Goal: Information Seeking & Learning: Learn about a topic

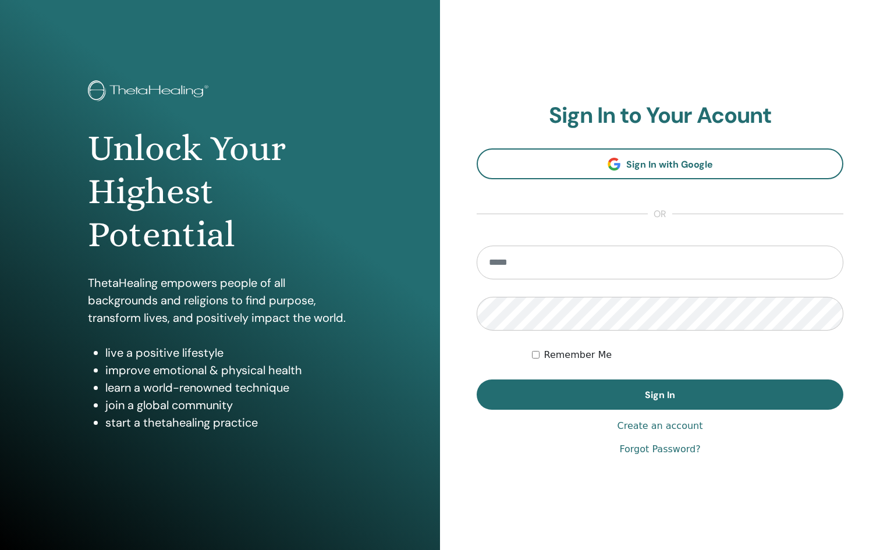
type input "**********"
click at [566, 348] on label "Remember Me" at bounding box center [578, 355] width 68 height 14
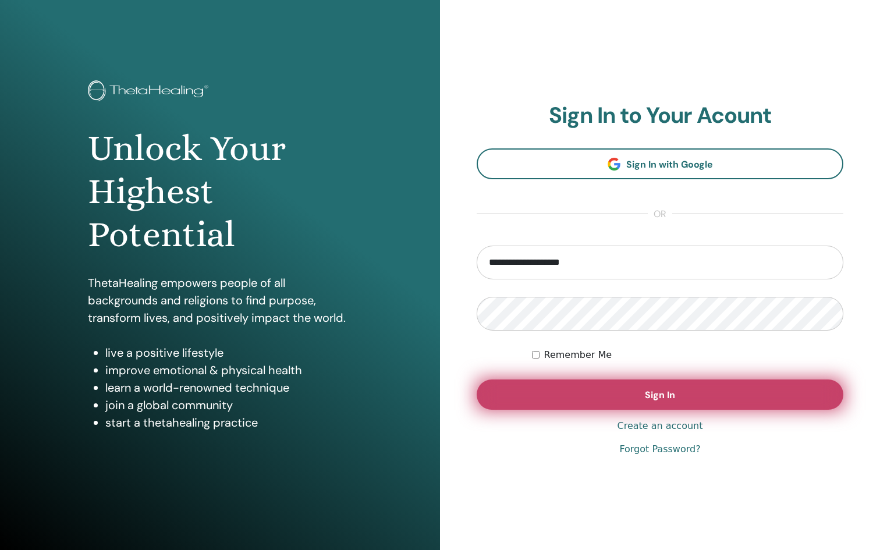
click at [582, 389] on button "Sign In" at bounding box center [660, 395] width 367 height 30
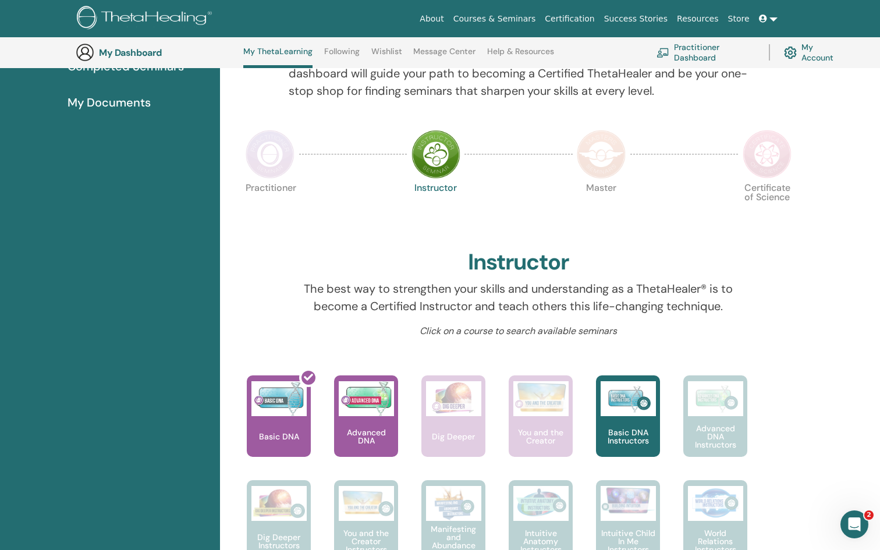
click at [274, 185] on p "Practitioner" at bounding box center [270, 207] width 49 height 49
click at [440, 160] on img at bounding box center [436, 154] width 49 height 49
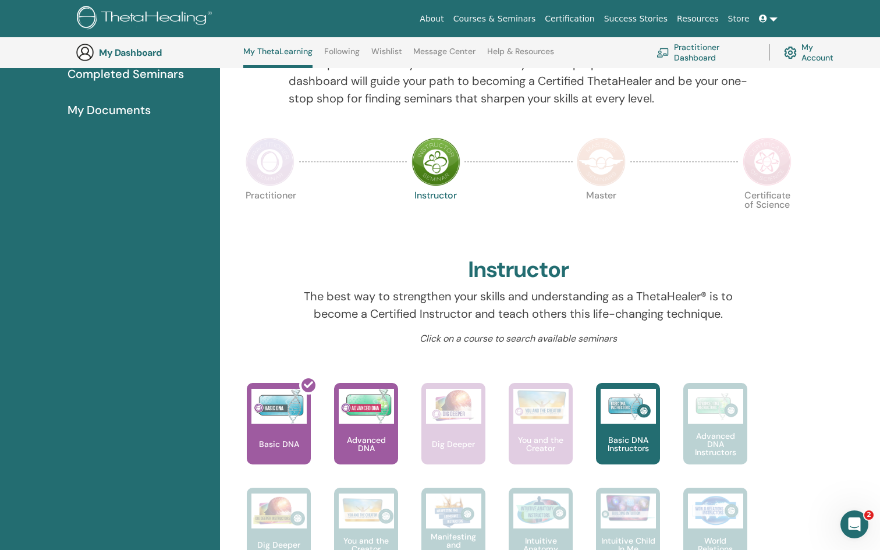
scroll to position [188, 0]
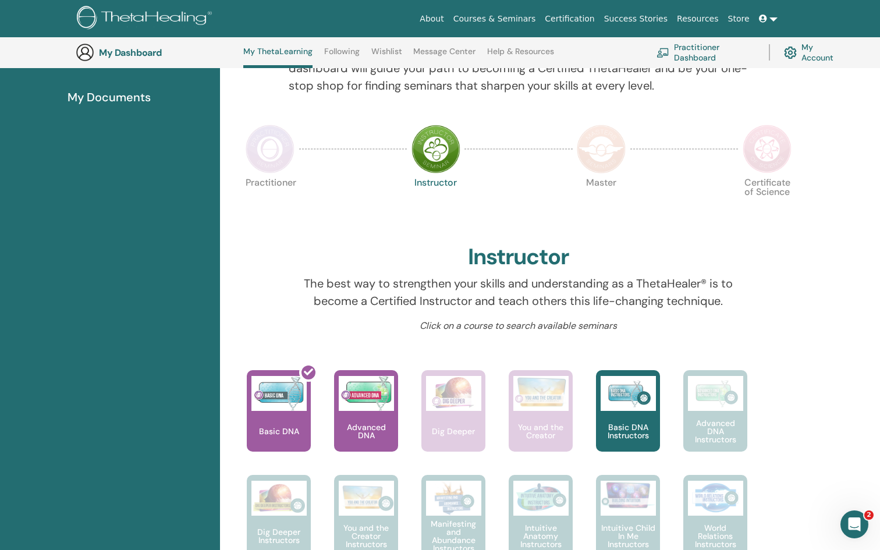
click at [277, 161] on img at bounding box center [270, 149] width 49 height 49
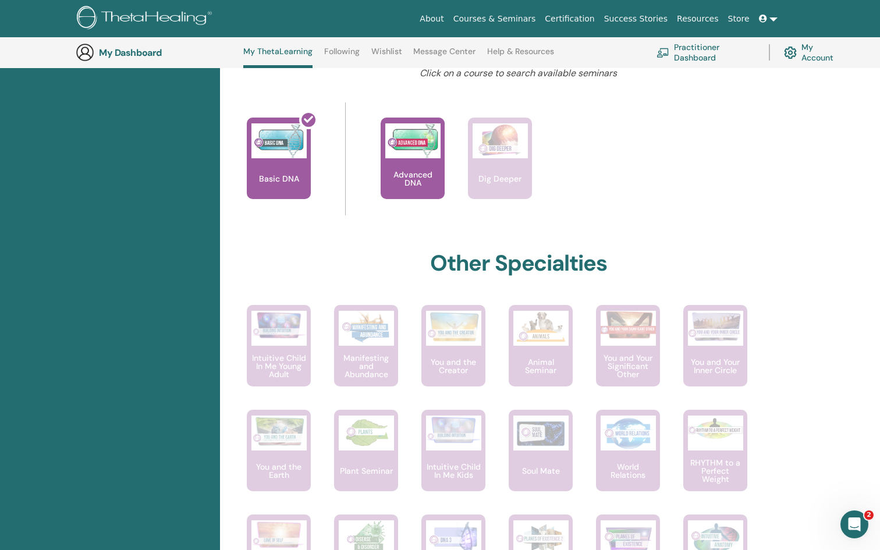
scroll to position [454, 0]
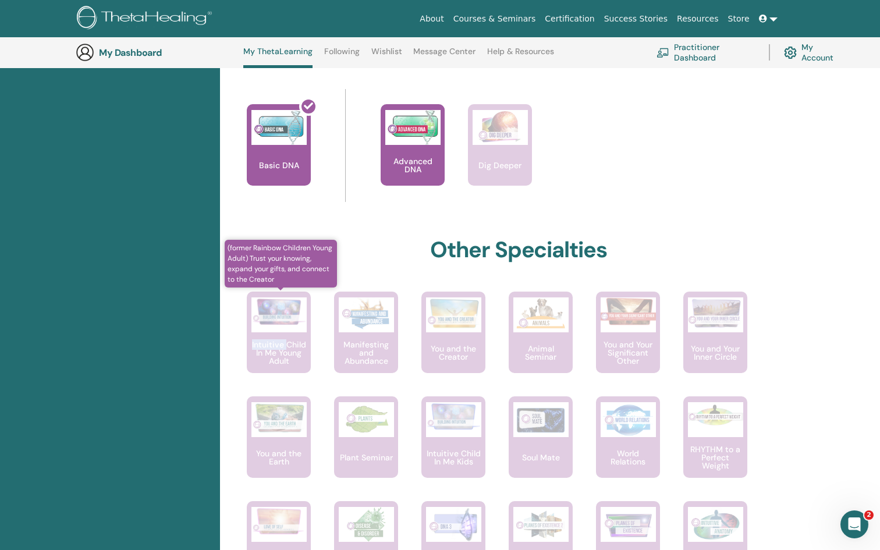
drag, startPoint x: 240, startPoint y: 341, endPoint x: 286, endPoint y: 341, distance: 45.4
click at [285, 341] on div "(former Rainbow Children Young Adult) Trust your knowing, expand your gifts, an…" at bounding box center [267, 344] width 87 height 105
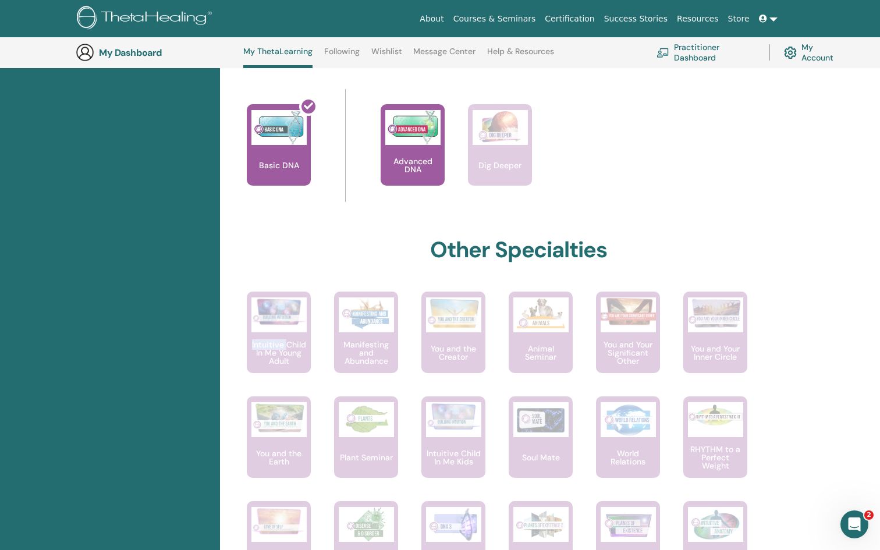
copy p "Intuitive"
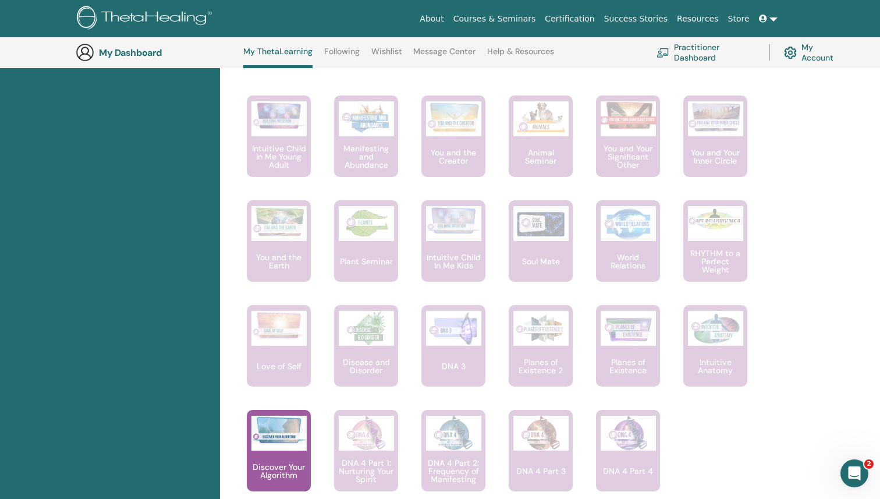
scroll to position [652, 0]
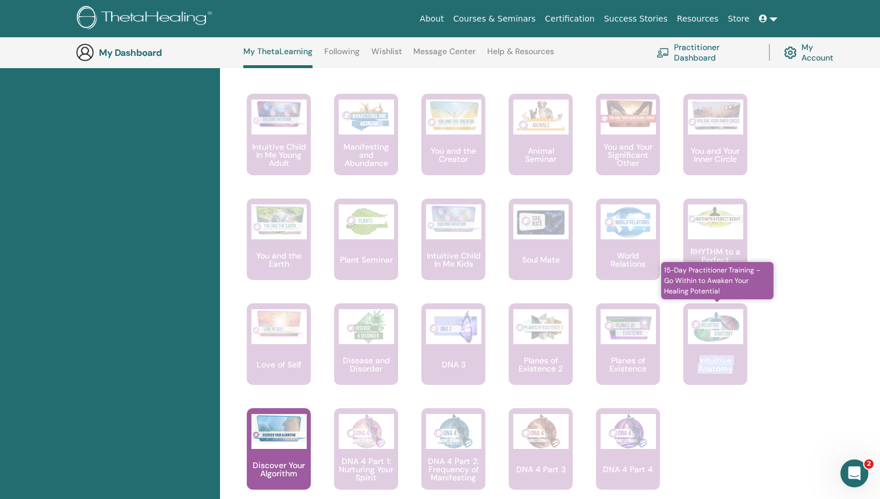
drag, startPoint x: 754, startPoint y: 371, endPoint x: 698, endPoint y: 360, distance: 57.1
click at [698, 360] on div "(former Rainbow Children Young Adult) Trust your knowing, expand your gifts, an…" at bounding box center [510, 303] width 573 height 419
copy p "Intuitive Anatomy"
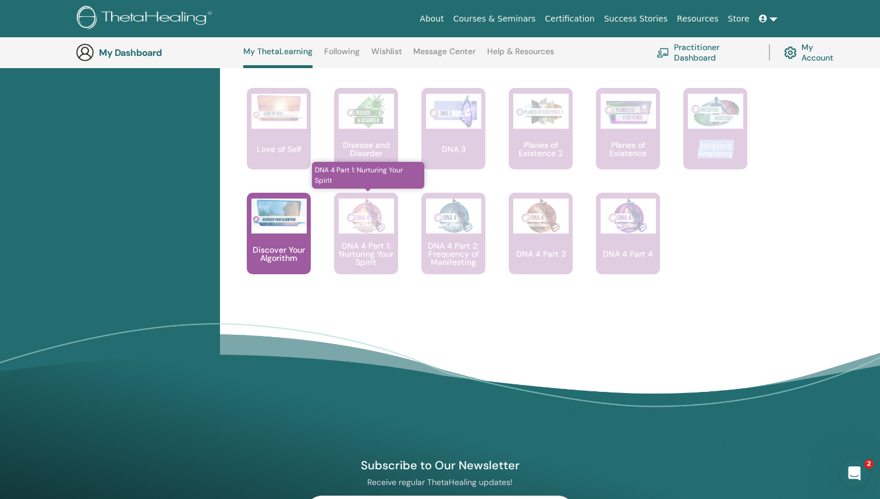
scroll to position [875, 0]
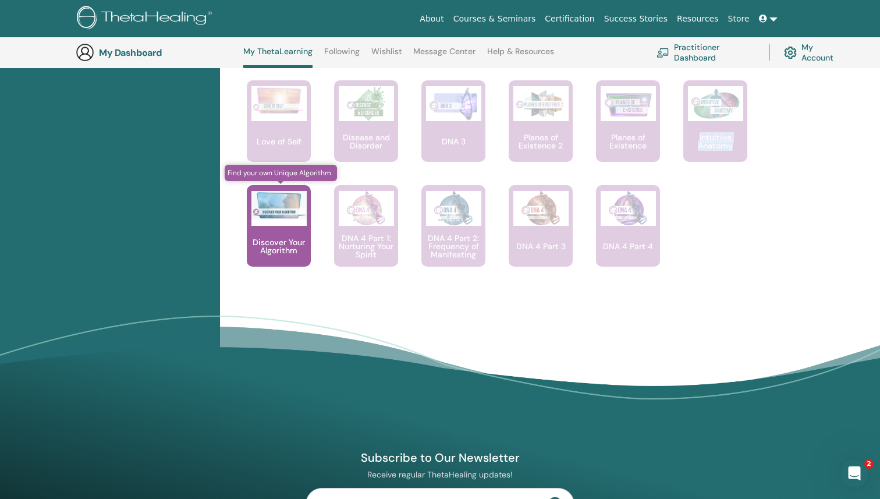
click at [288, 250] on p "Discover Your Algorithm" at bounding box center [279, 246] width 64 height 16
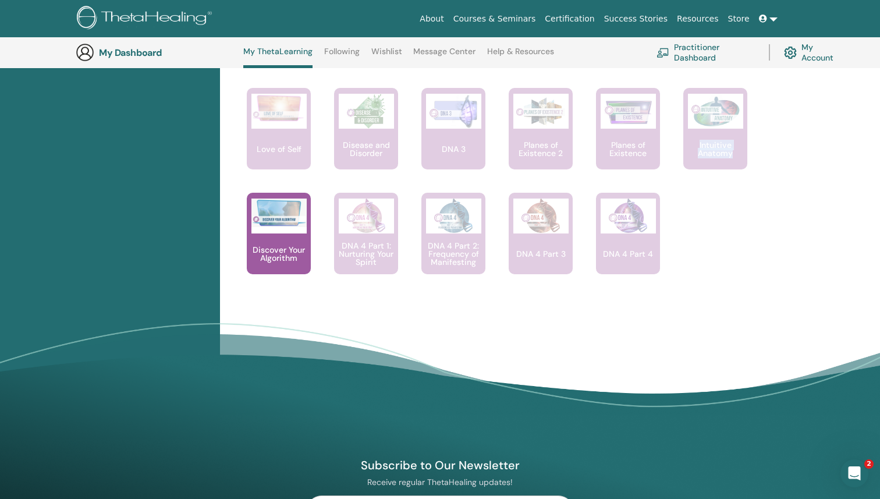
scroll to position [724, 0]
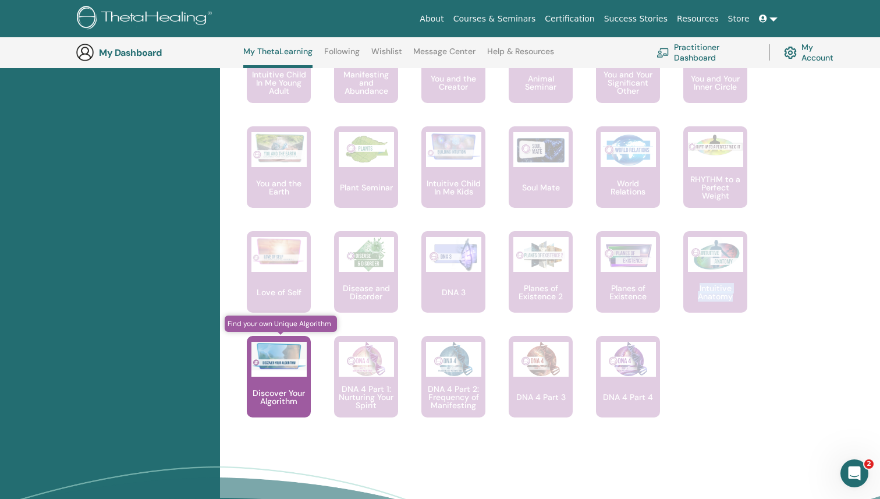
click at [296, 370] on div at bounding box center [278, 359] width 55 height 35
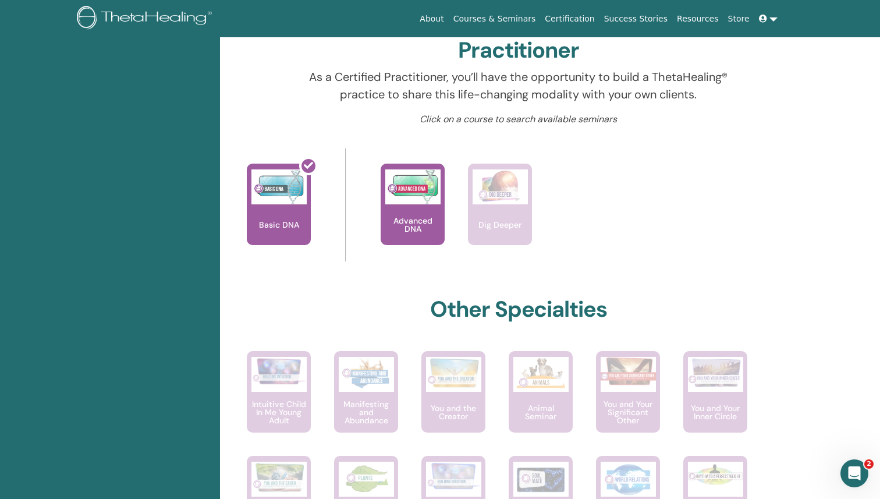
scroll to position [0, 0]
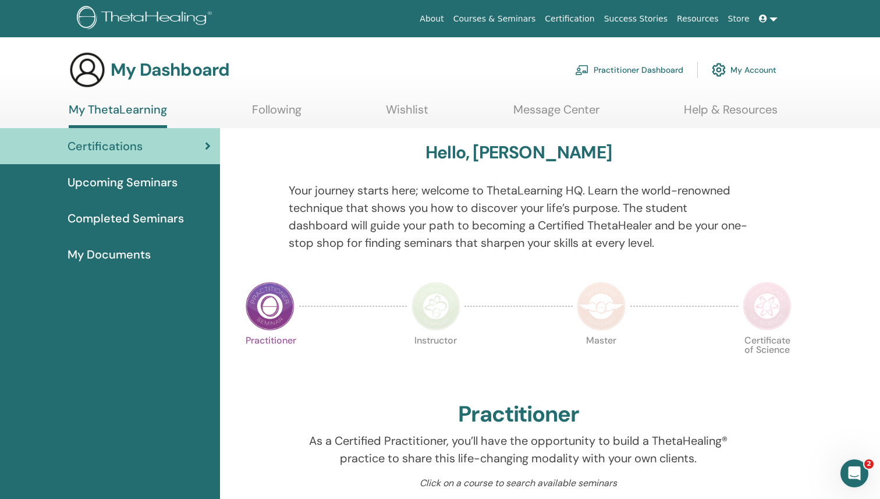
click at [594, 318] on img at bounding box center [601, 306] width 49 height 49
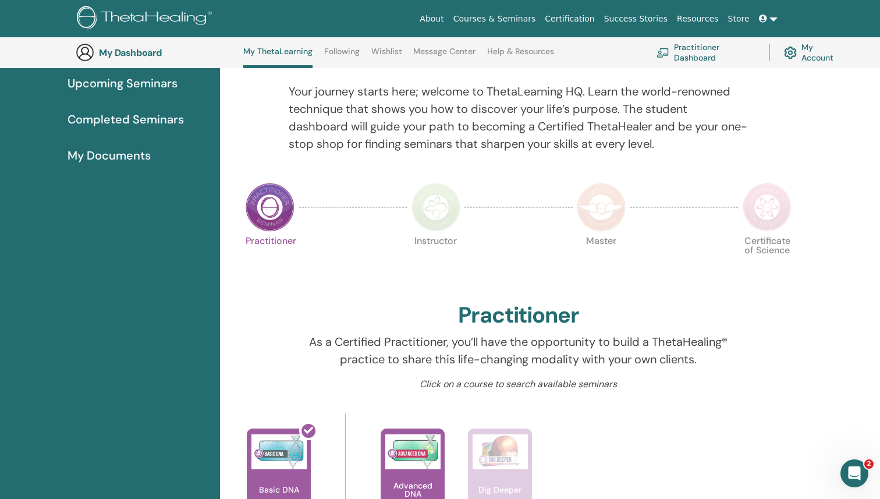
scroll to position [203, 0]
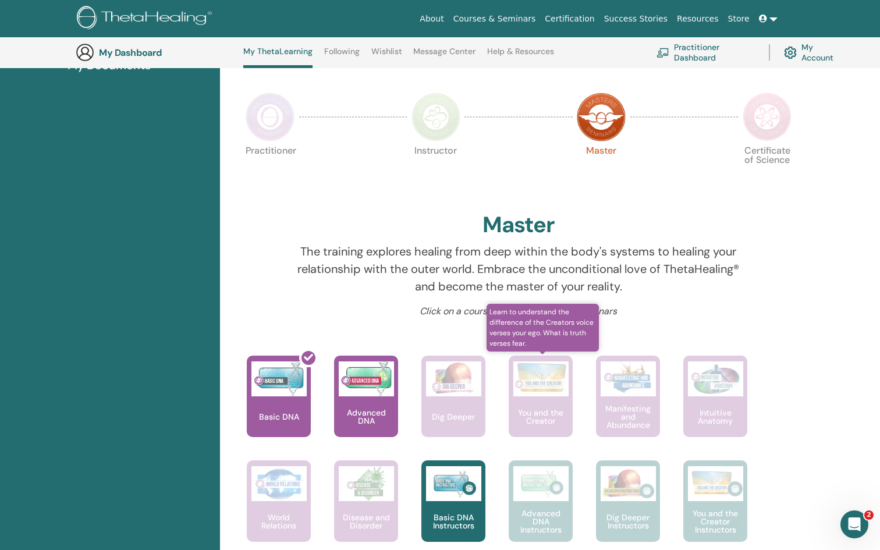
scroll to position [211, 0]
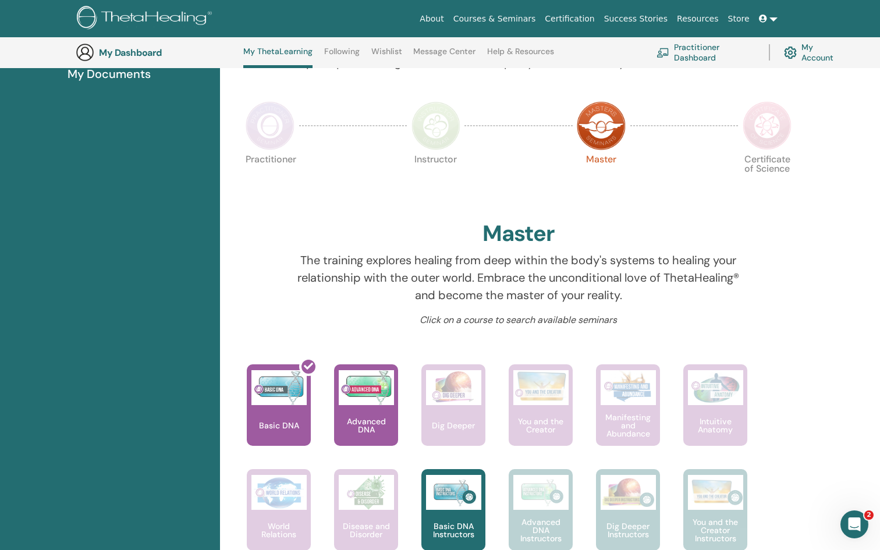
click at [444, 129] on img at bounding box center [436, 125] width 49 height 49
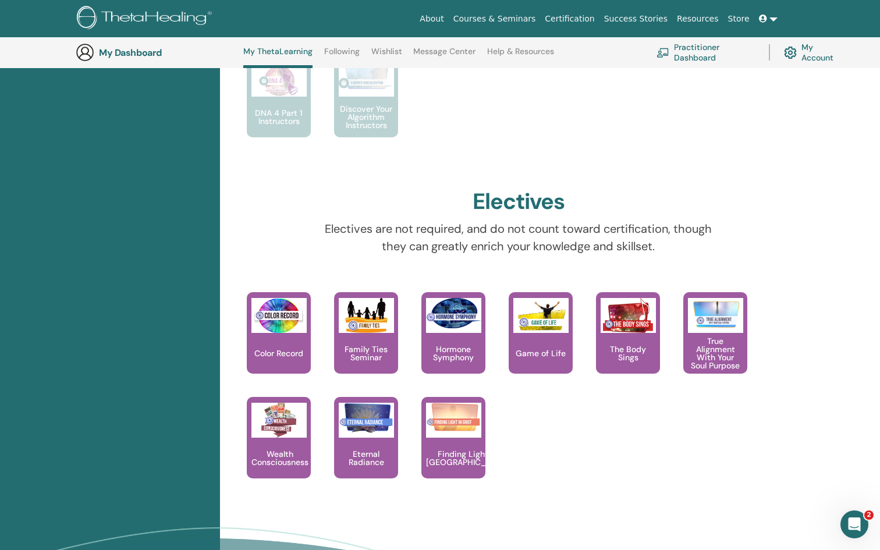
scroll to position [951, 0]
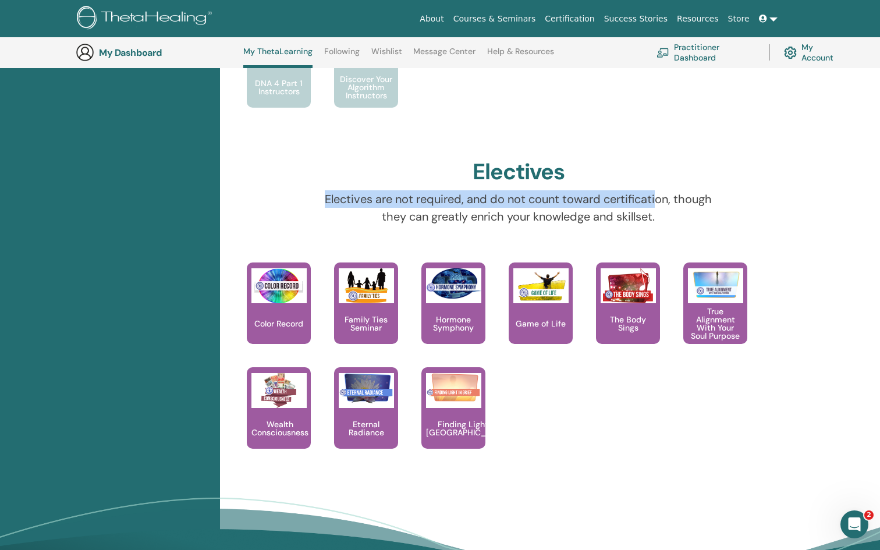
drag, startPoint x: 321, startPoint y: 196, endPoint x: 665, endPoint y: 196, distance: 344.1
click at [665, 197] on p "Electives are not required, and do not count toward certification, though they …" at bounding box center [519, 207] width 404 height 35
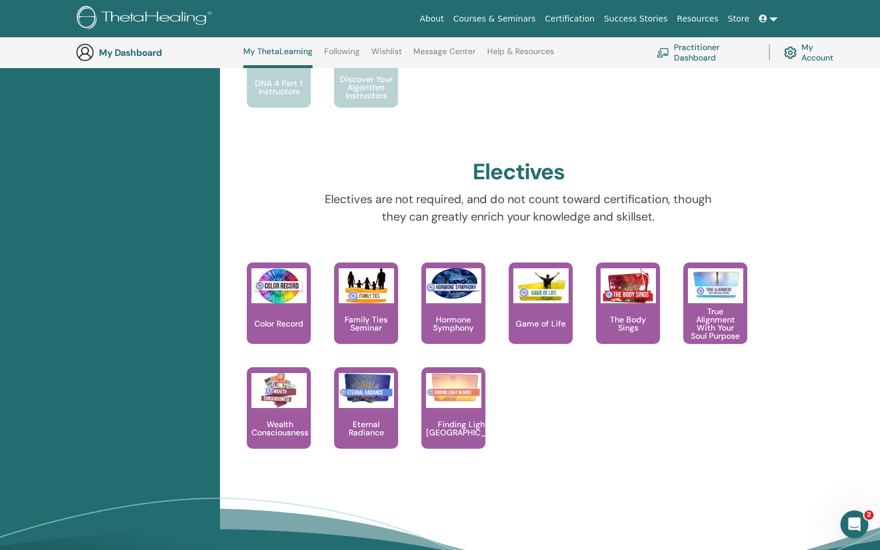
click at [688, 203] on p "Electives are not required, and do not count toward certification, though they …" at bounding box center [519, 207] width 404 height 35
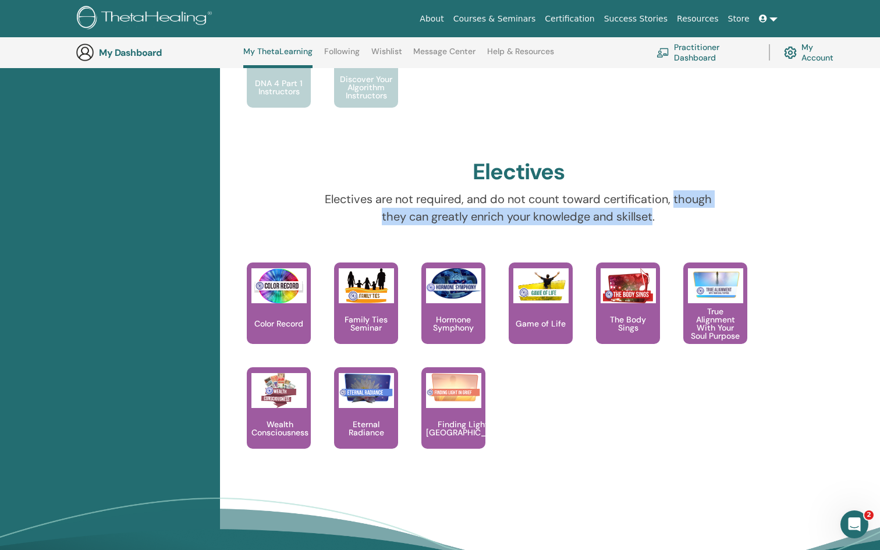
drag, startPoint x: 688, startPoint y: 203, endPoint x: 649, endPoint y: 218, distance: 42.4
click at [648, 218] on p "Electives are not required, and do not count toward certification, though they …" at bounding box center [519, 207] width 404 height 35
click at [449, 217] on p "Electives are not required, and do not count toward certification, though they …" at bounding box center [519, 207] width 404 height 35
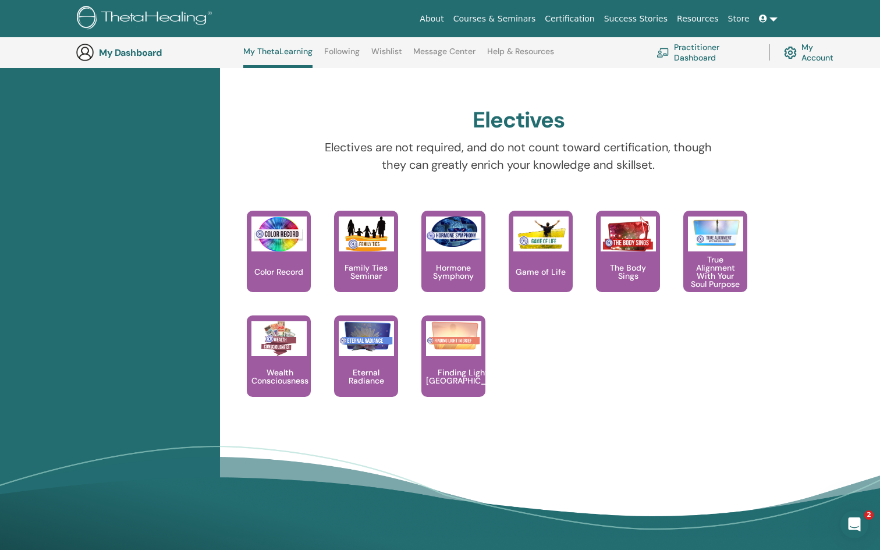
scroll to position [1002, 0]
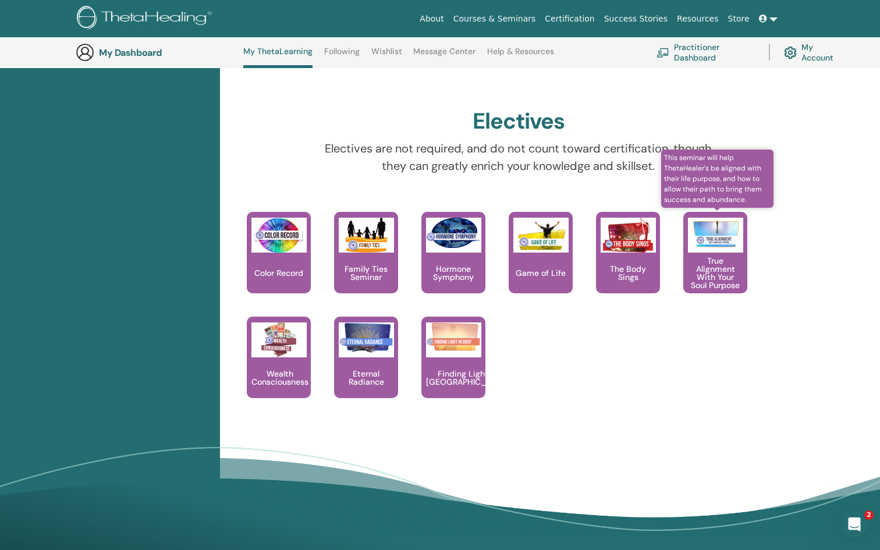
click at [728, 268] on p "True Alignment With Your Soul Purpose" at bounding box center [715, 273] width 64 height 33
